Goal: Transaction & Acquisition: Purchase product/service

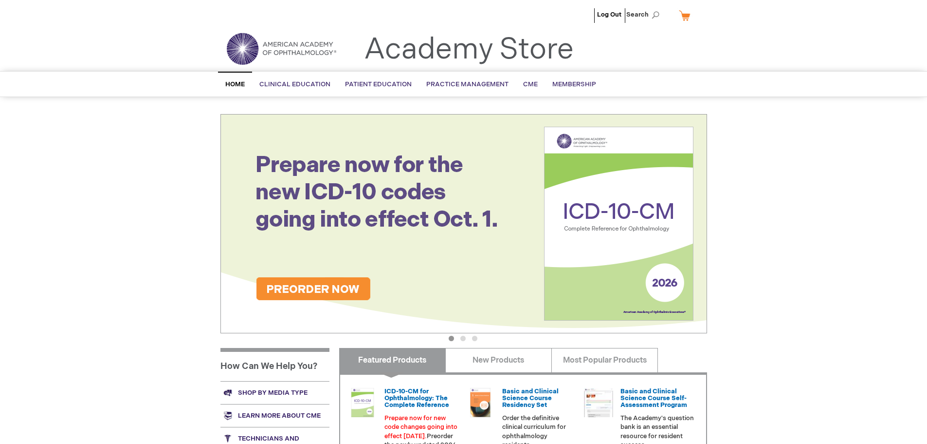
scroll to position [251, 0]
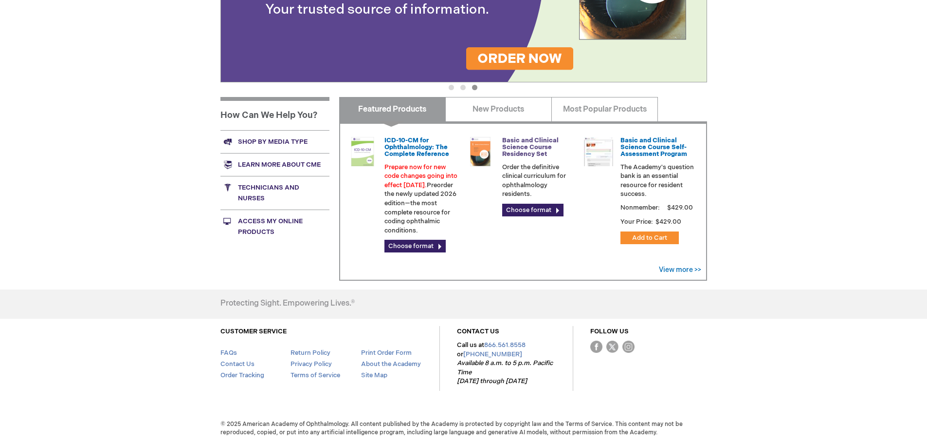
click at [508, 154] on link "Basic and Clinical Science Course Residency Set" at bounding box center [530, 147] width 56 height 22
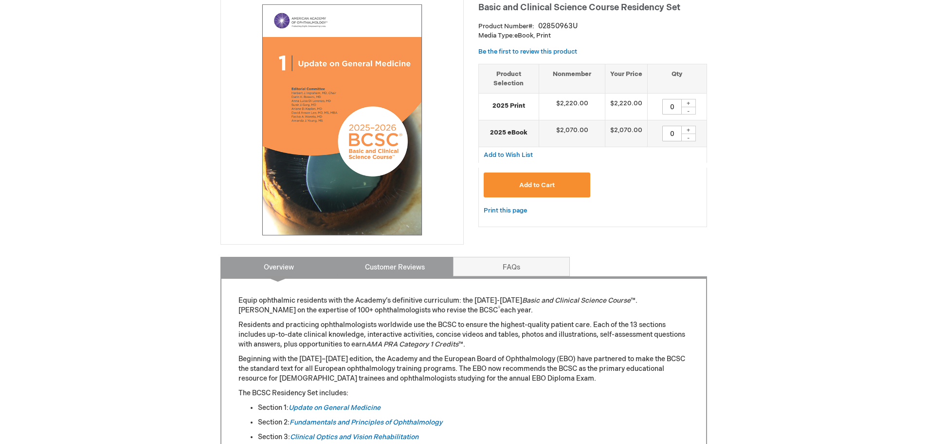
click at [419, 270] on link "Customer Reviews" at bounding box center [395, 266] width 117 height 19
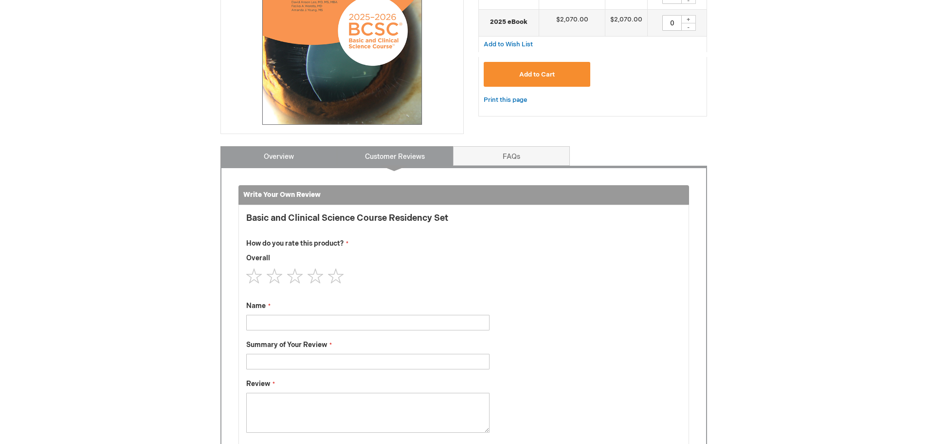
click at [321, 157] on link "Overview" at bounding box center [279, 155] width 117 height 19
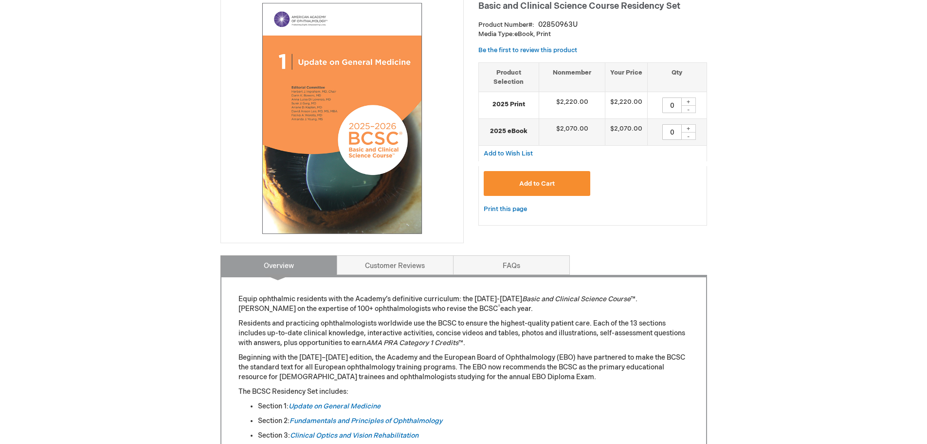
scroll to position [146, 0]
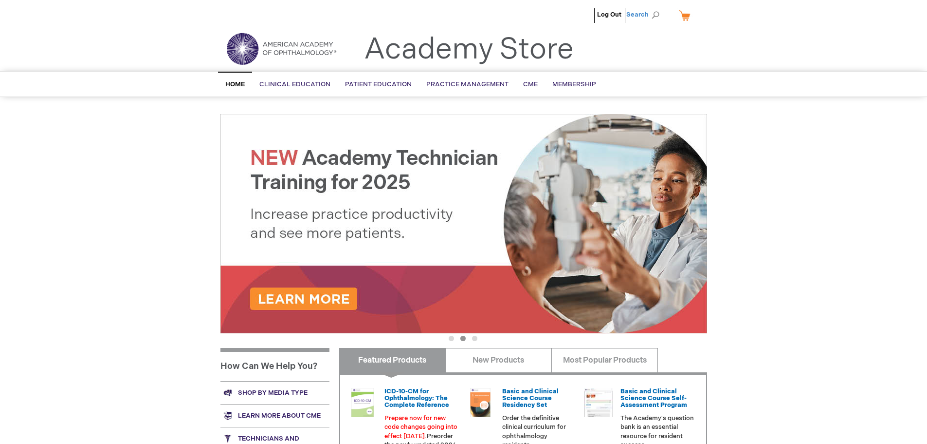
click at [651, 20] on span "Search" at bounding box center [645, 14] width 37 height 19
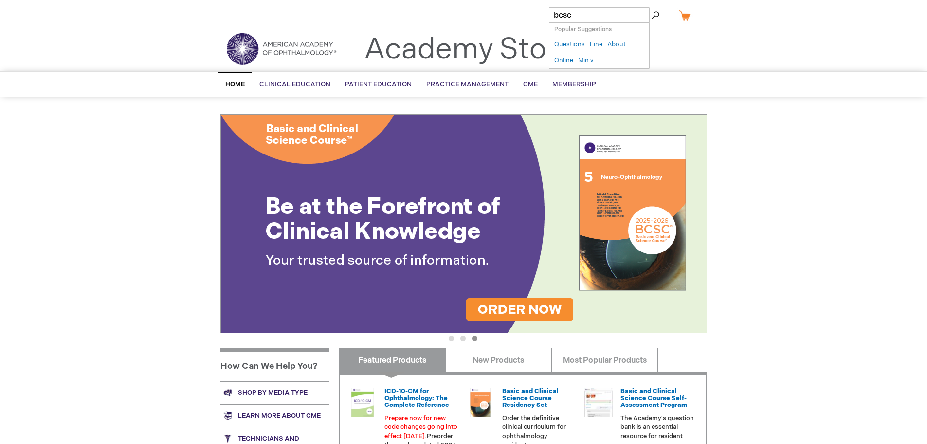
type input "bcsc"
click at [652, 7] on button "Search" at bounding box center [656, 15] width 8 height 16
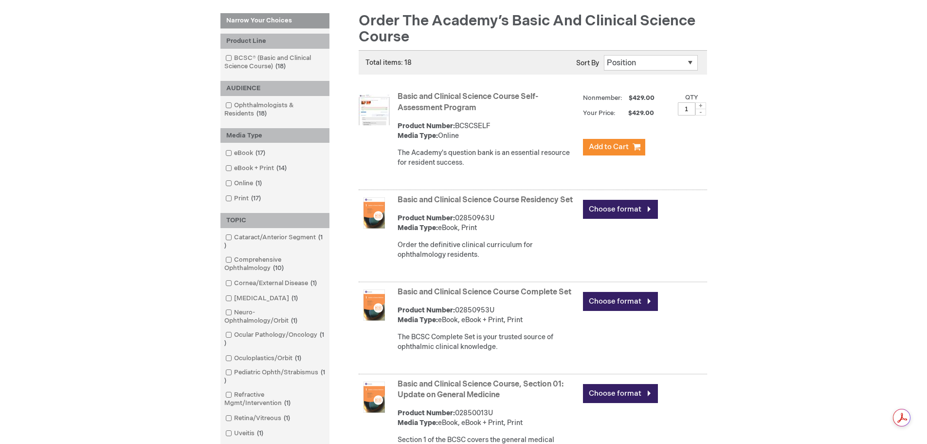
scroll to position [195, 0]
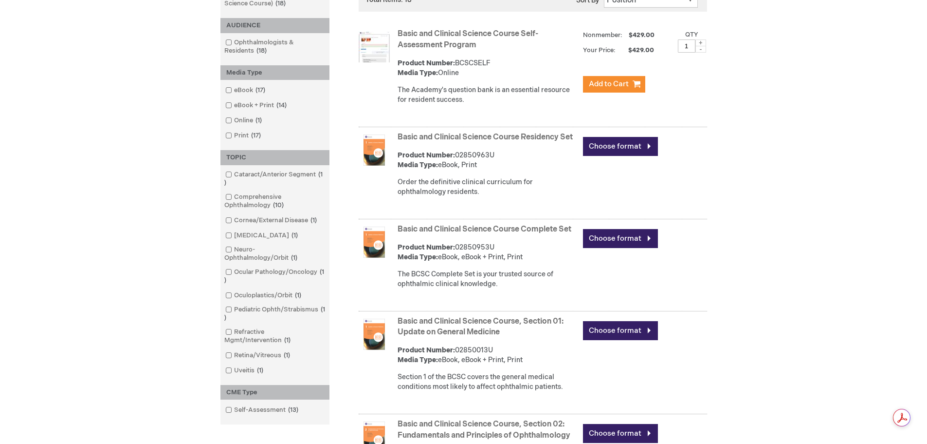
click at [563, 234] on link "Basic and Clinical Science Course Complete Set" at bounding box center [485, 228] width 174 height 9
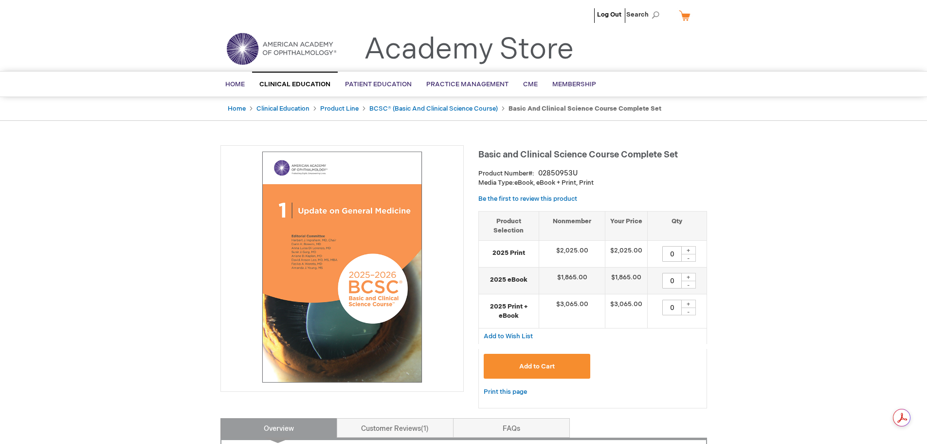
drag, startPoint x: 593, startPoint y: 244, endPoint x: 590, endPoint y: 252, distance: 8.5
click at [593, 244] on td "$2,025.00" at bounding box center [572, 254] width 67 height 27
drag, startPoint x: 587, startPoint y: 249, endPoint x: 572, endPoint y: 251, distance: 15.2
click at [572, 251] on td "$2,025.00" at bounding box center [572, 254] width 67 height 27
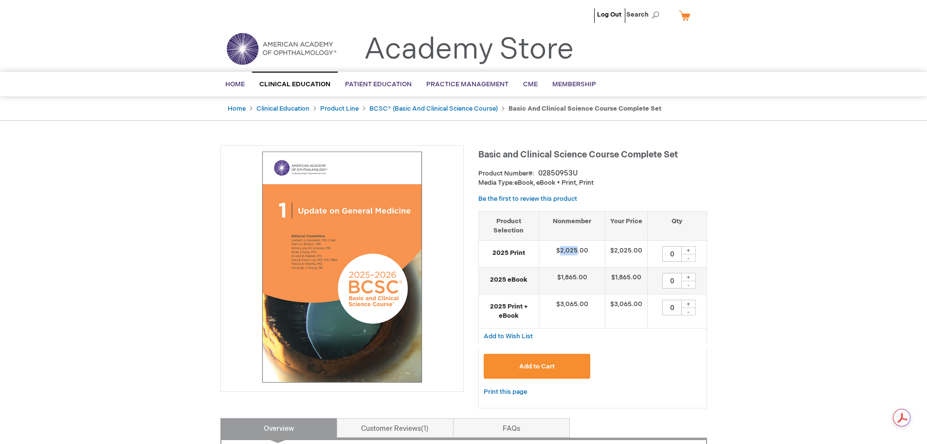
drag, startPoint x: 577, startPoint y: 249, endPoint x: 560, endPoint y: 252, distance: 16.7
click at [560, 252] on td "$2,025.00" at bounding box center [572, 254] width 67 height 27
copy td "2,025"
